Goal: Information Seeking & Learning: Learn about a topic

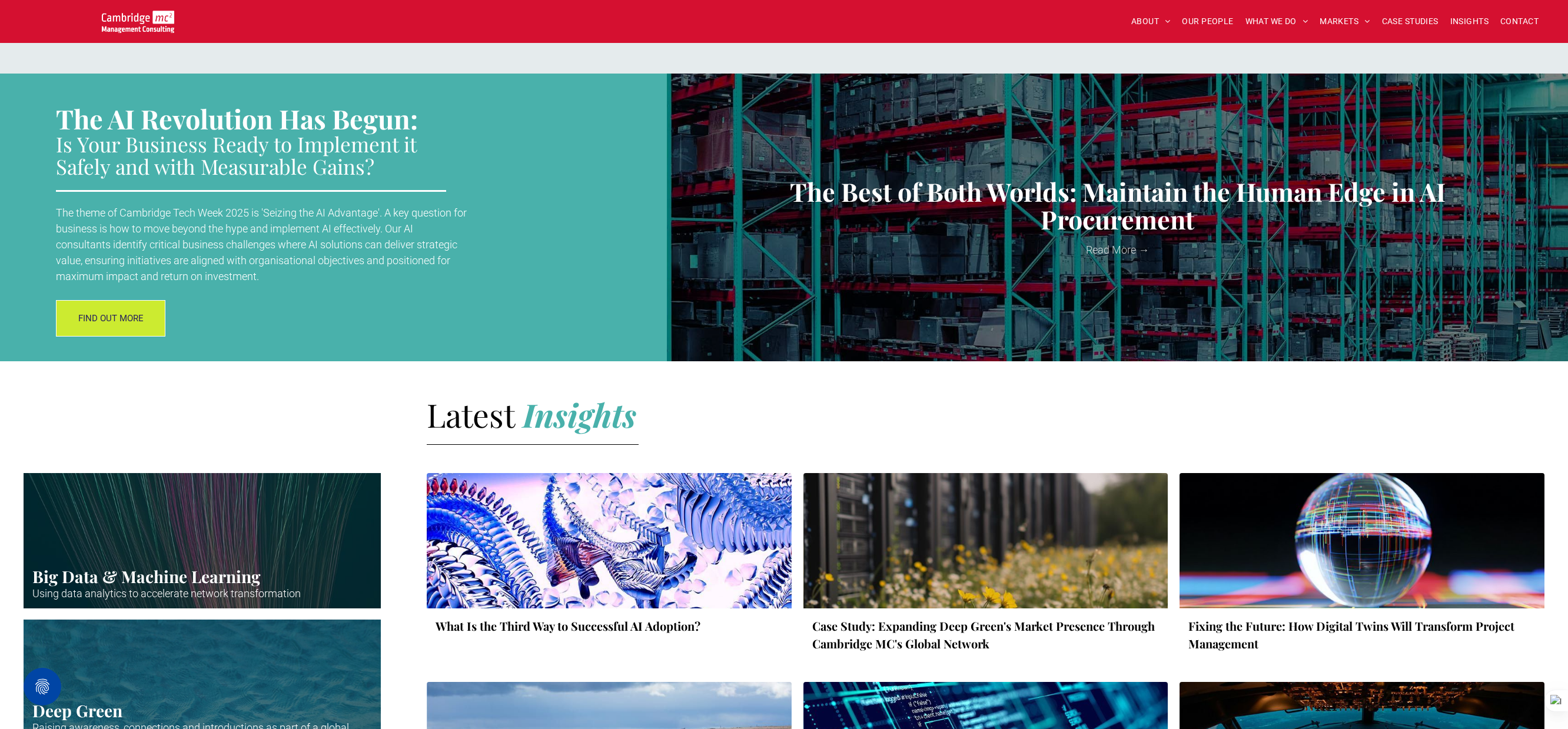
scroll to position [1325, 0]
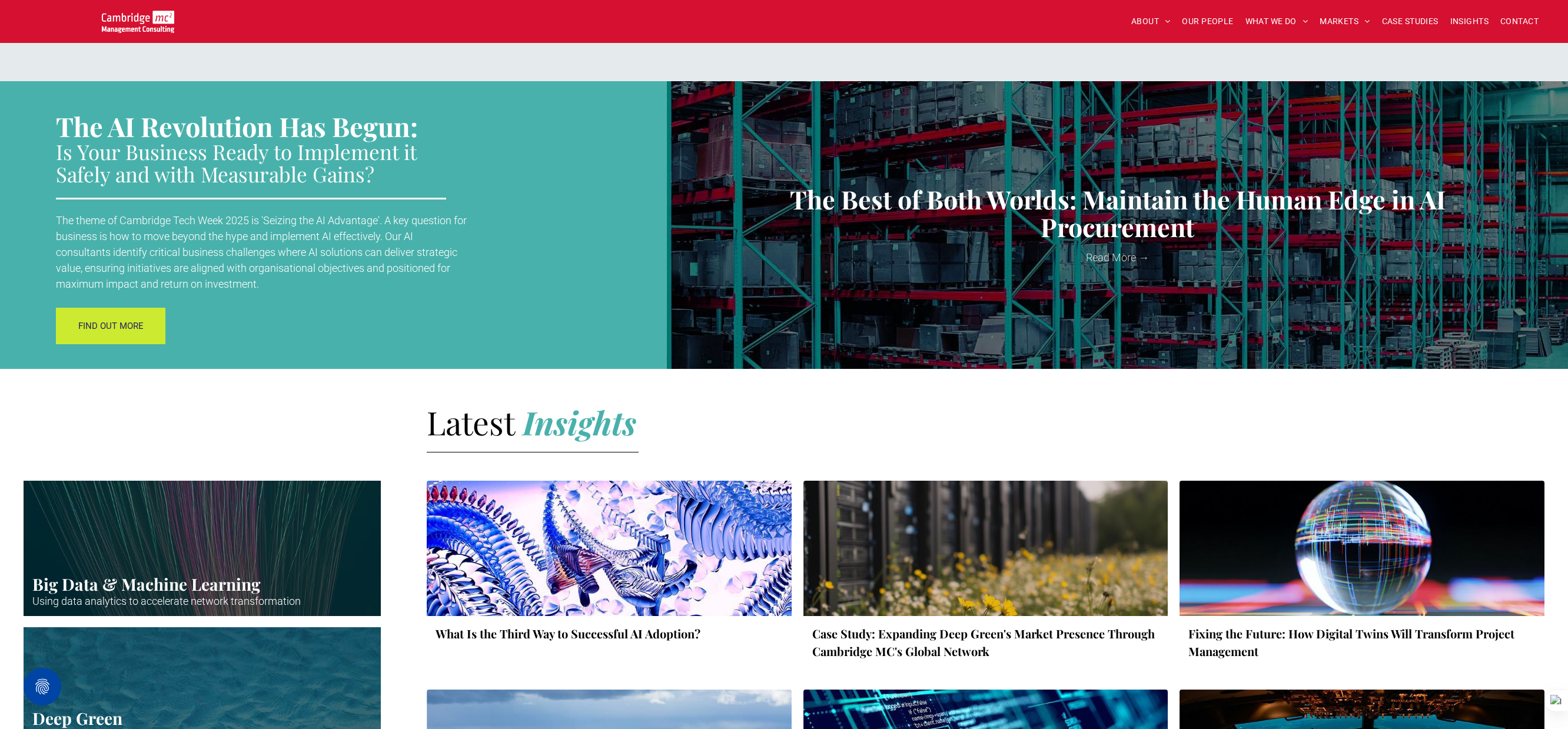
click at [133, 334] on span "FIND OUT MORE" at bounding box center [110, 326] width 65 height 30
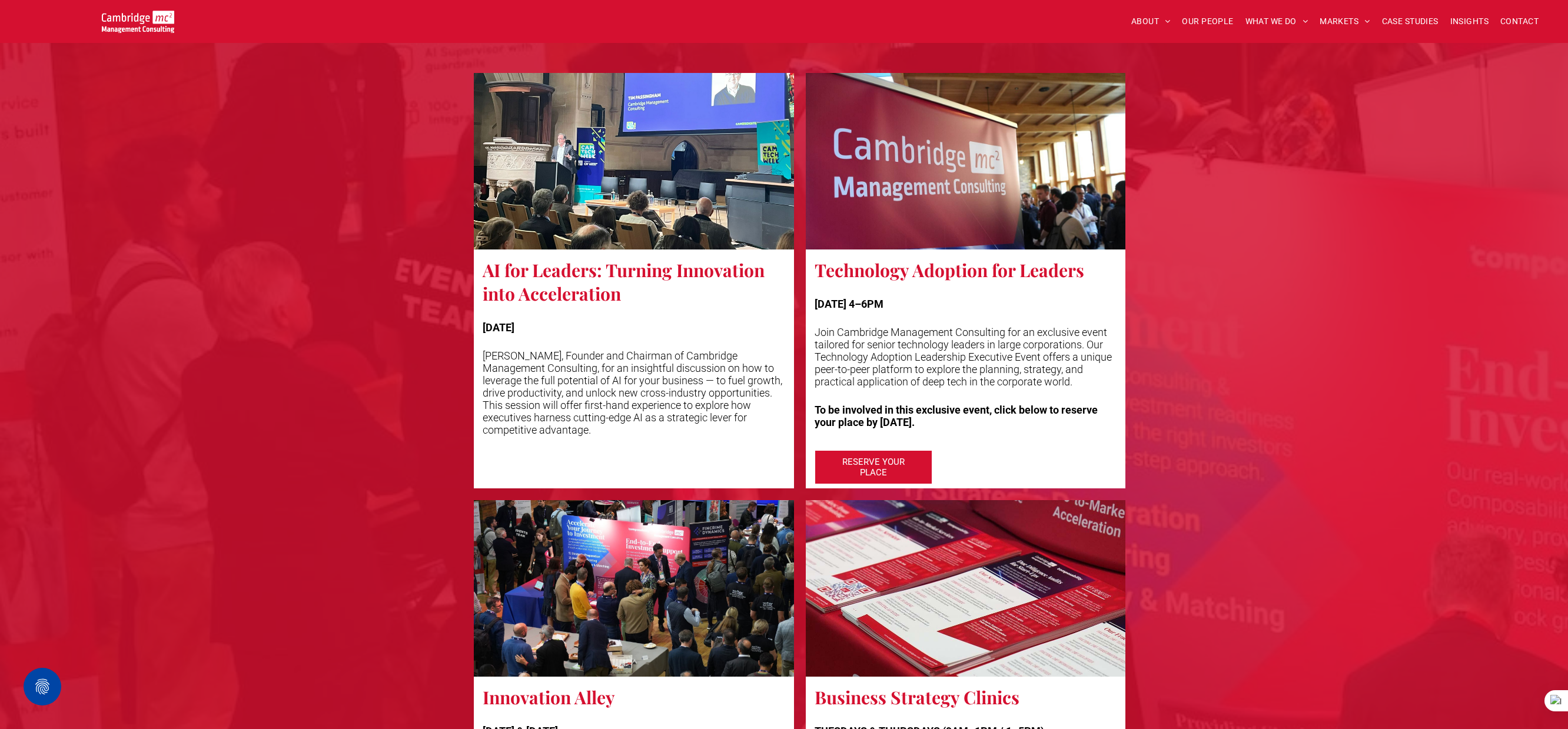
scroll to position [1712, 0]
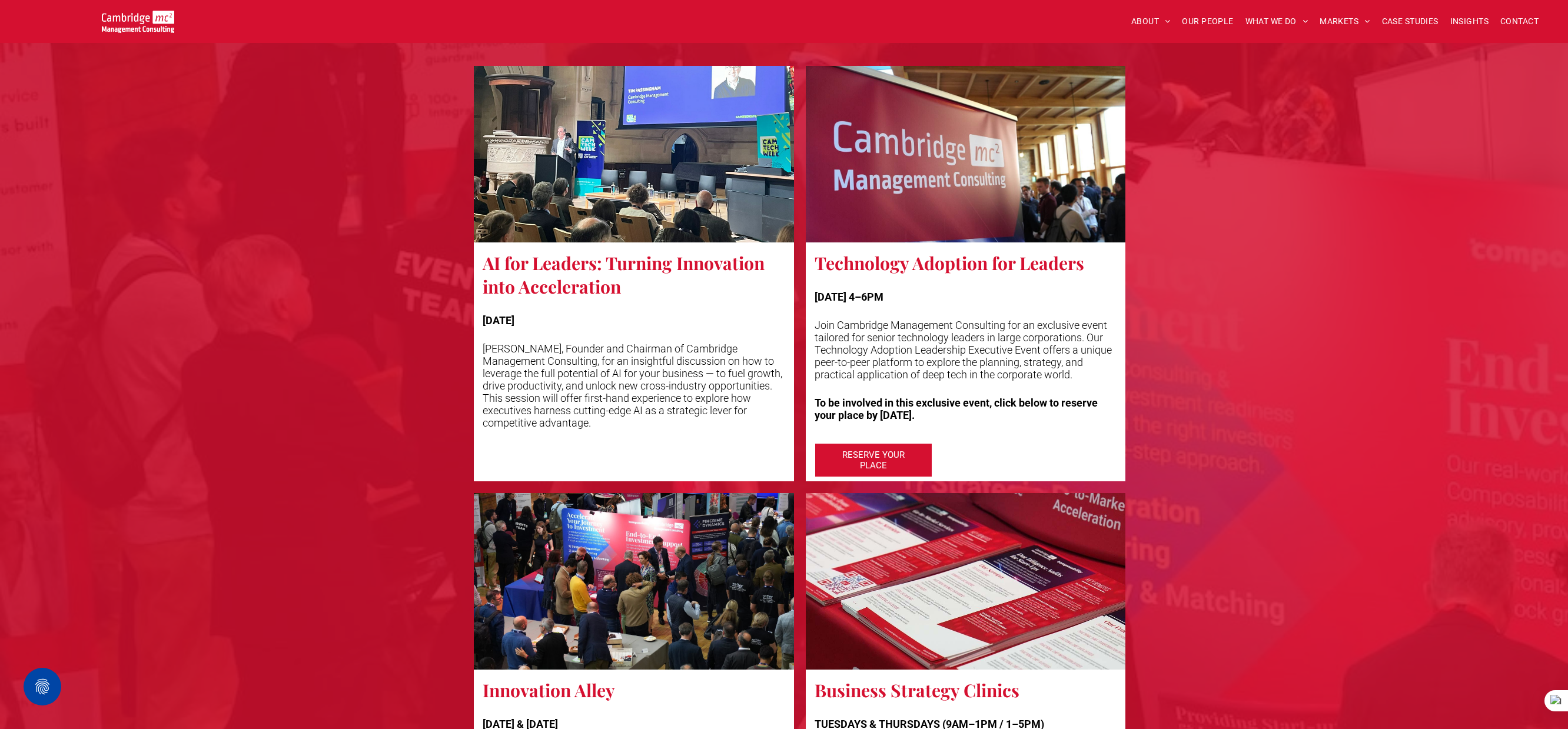
click at [882, 277] on div "[DATE] 4–6PM Join Cambridge Management Consulting for an exclusive event tailor…" at bounding box center [966, 356] width 302 height 162
